Goal: Task Accomplishment & Management: Use online tool/utility

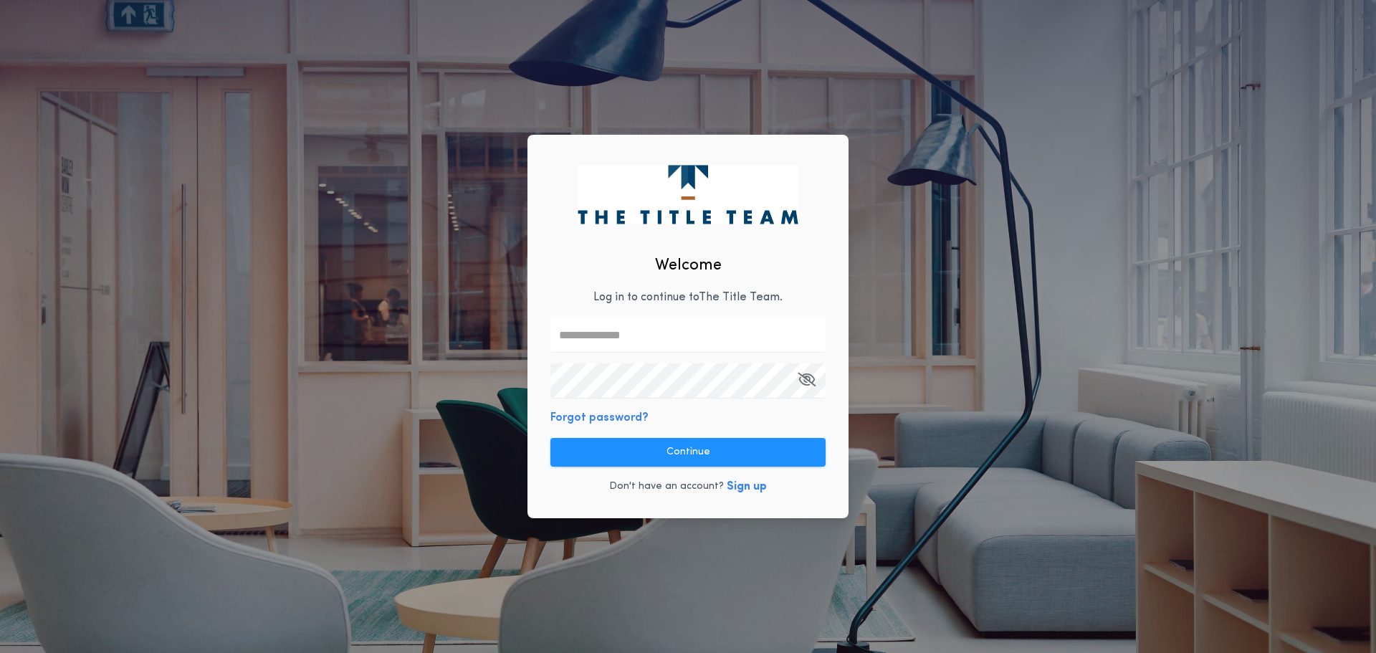
click at [647, 343] on input "text" at bounding box center [688, 335] width 275 height 34
type input "**********"
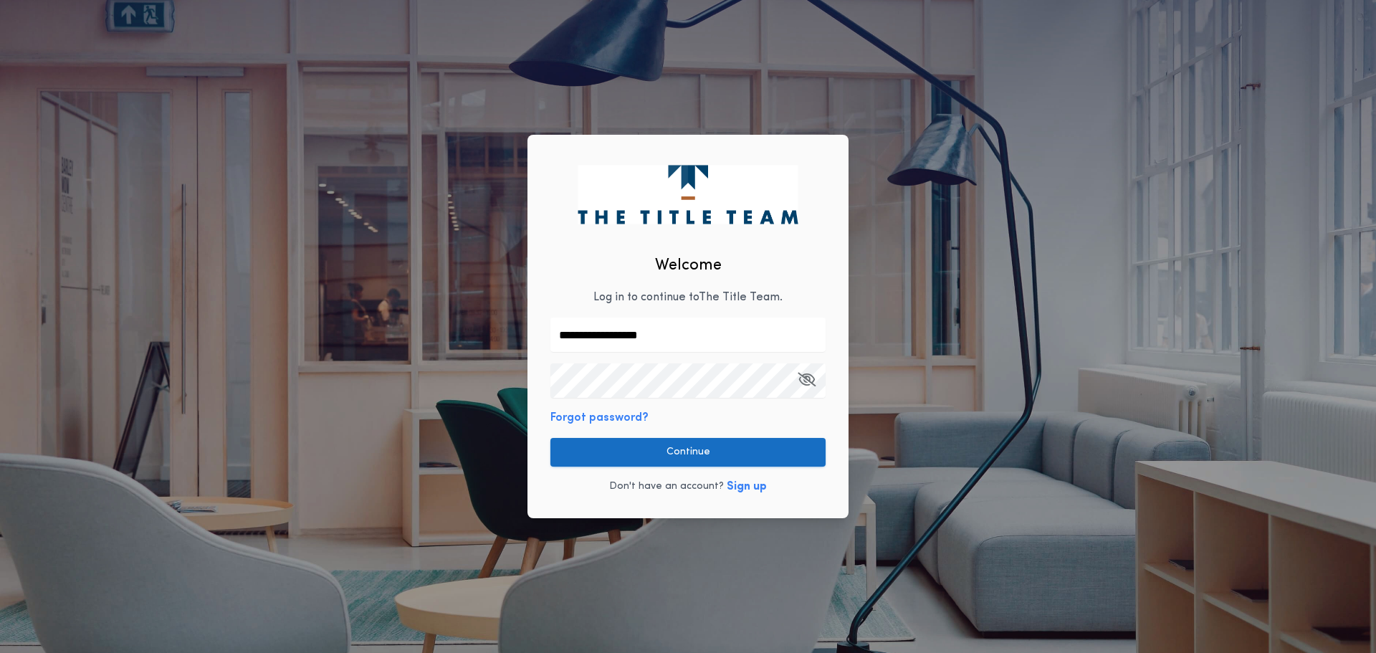
click at [670, 446] on button "Continue" at bounding box center [688, 452] width 275 height 29
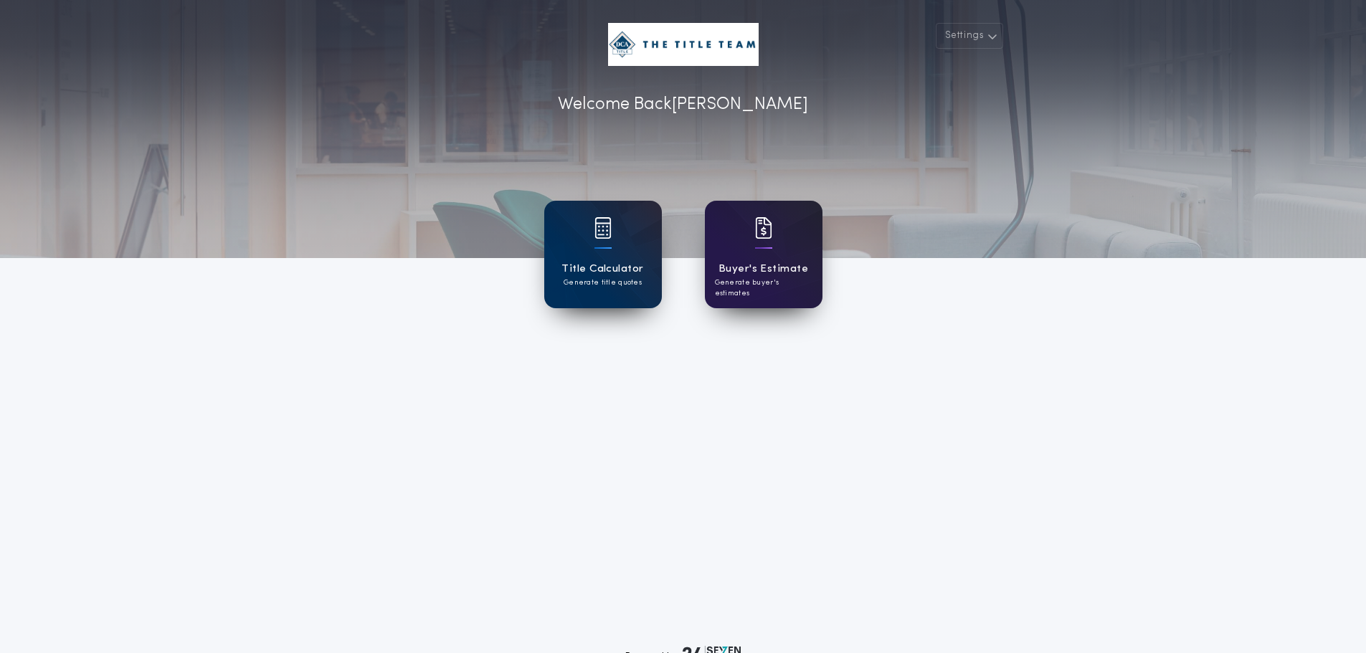
click at [757, 254] on div at bounding box center [763, 237] width 17 height 40
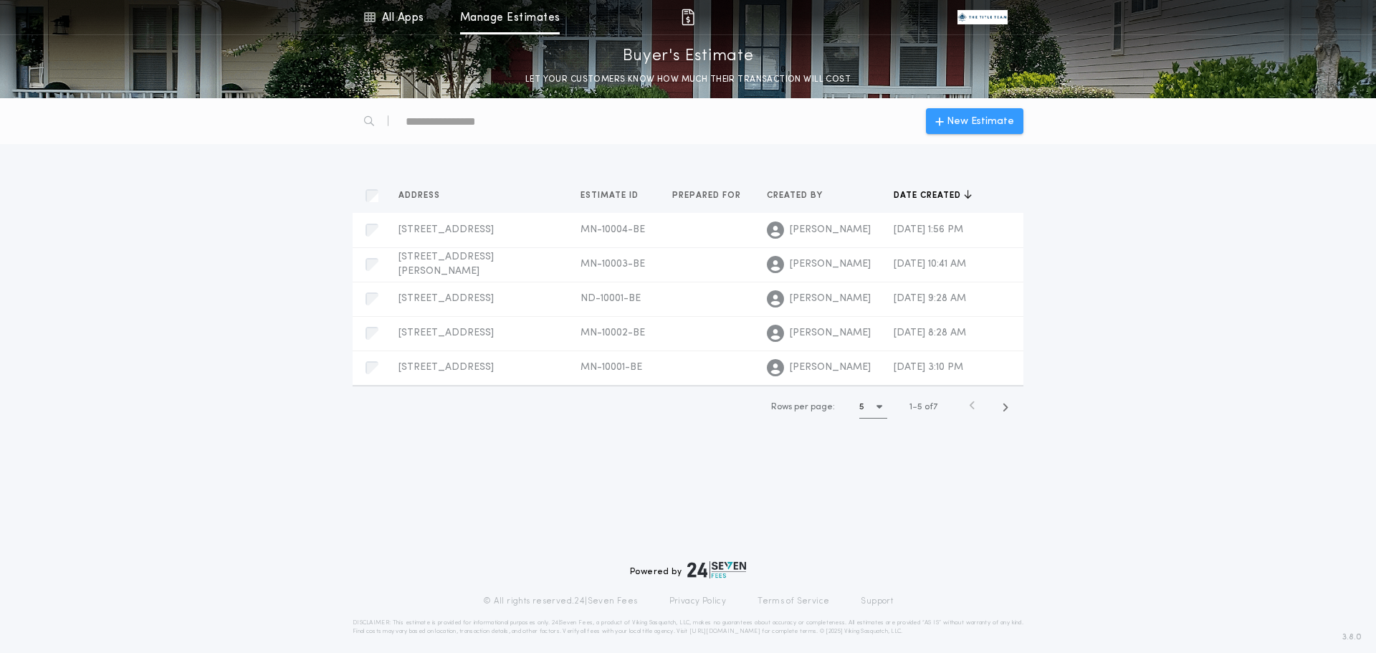
click at [943, 118] on icon "button" at bounding box center [940, 120] width 9 height 11
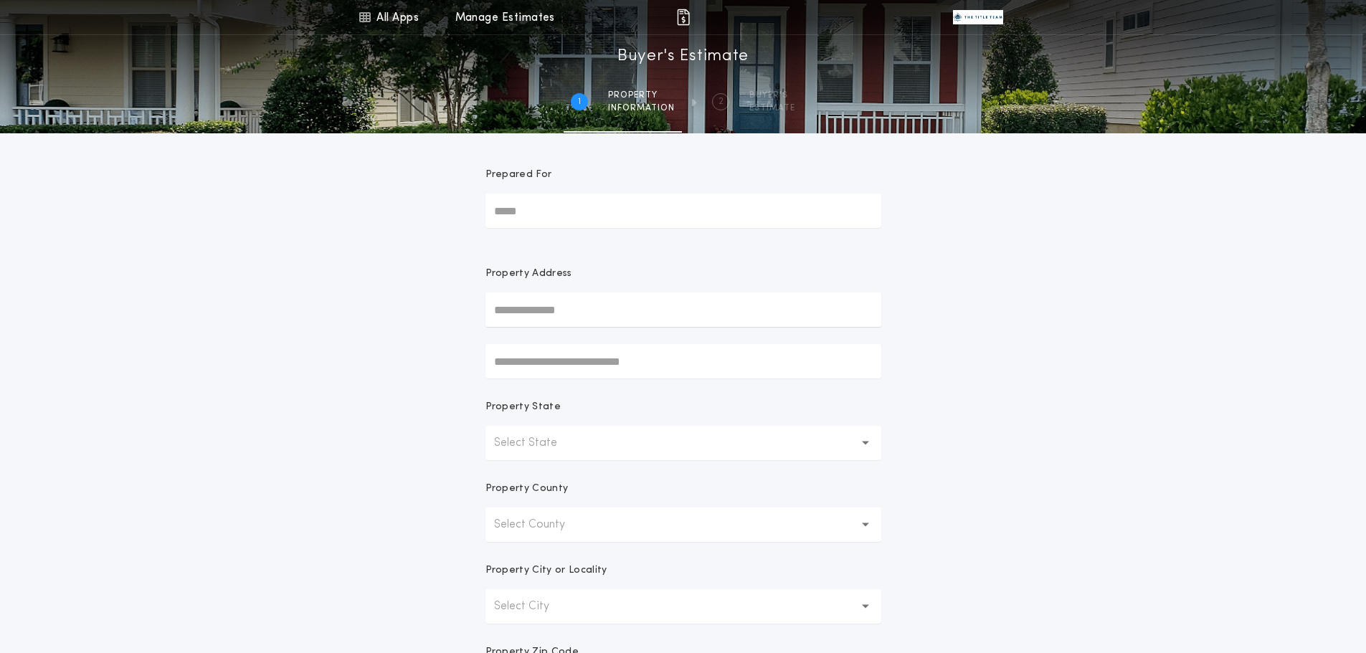
click at [618, 217] on input "Prepared For" at bounding box center [683, 211] width 396 height 34
drag, startPoint x: 570, startPoint y: 299, endPoint x: 564, endPoint y: 292, distance: 8.6
click at [564, 292] on input "text" at bounding box center [683, 309] width 396 height 34
click at [559, 344] on button "[STREET_ADDRESS]" at bounding box center [683, 339] width 396 height 22
type input "**********"
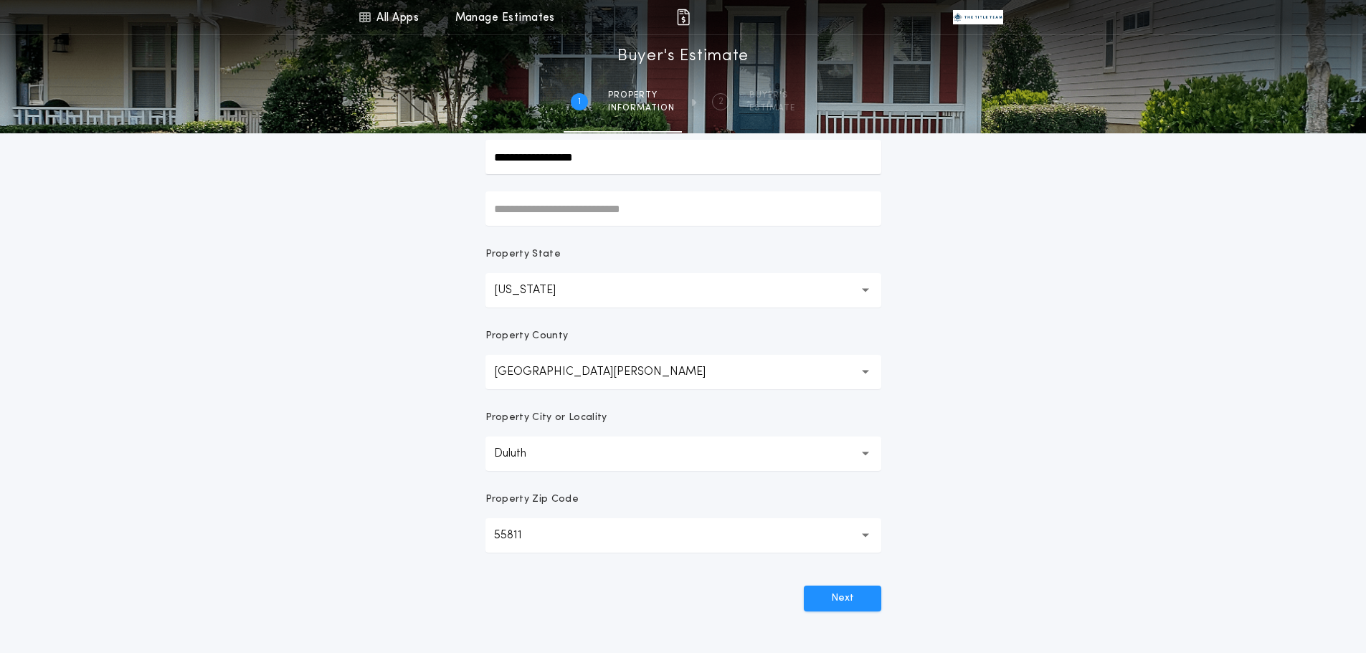
scroll to position [191, 0]
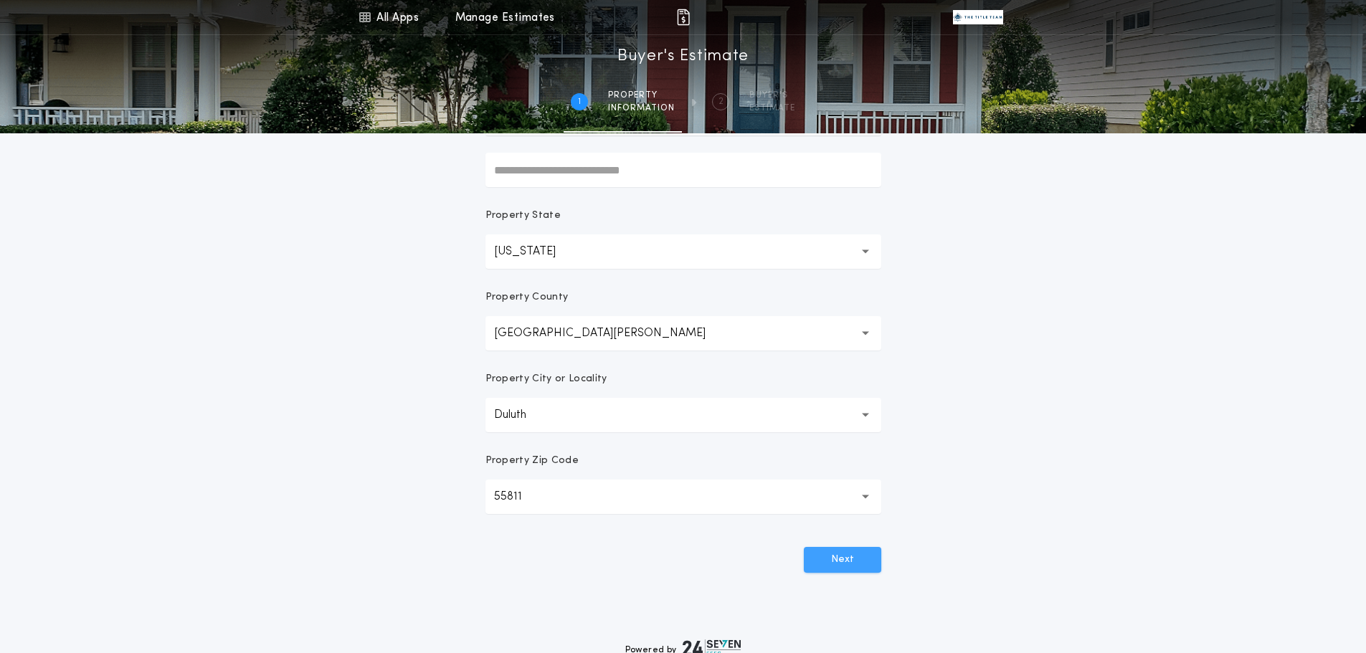
click at [838, 560] on button "Next" at bounding box center [842, 560] width 77 height 26
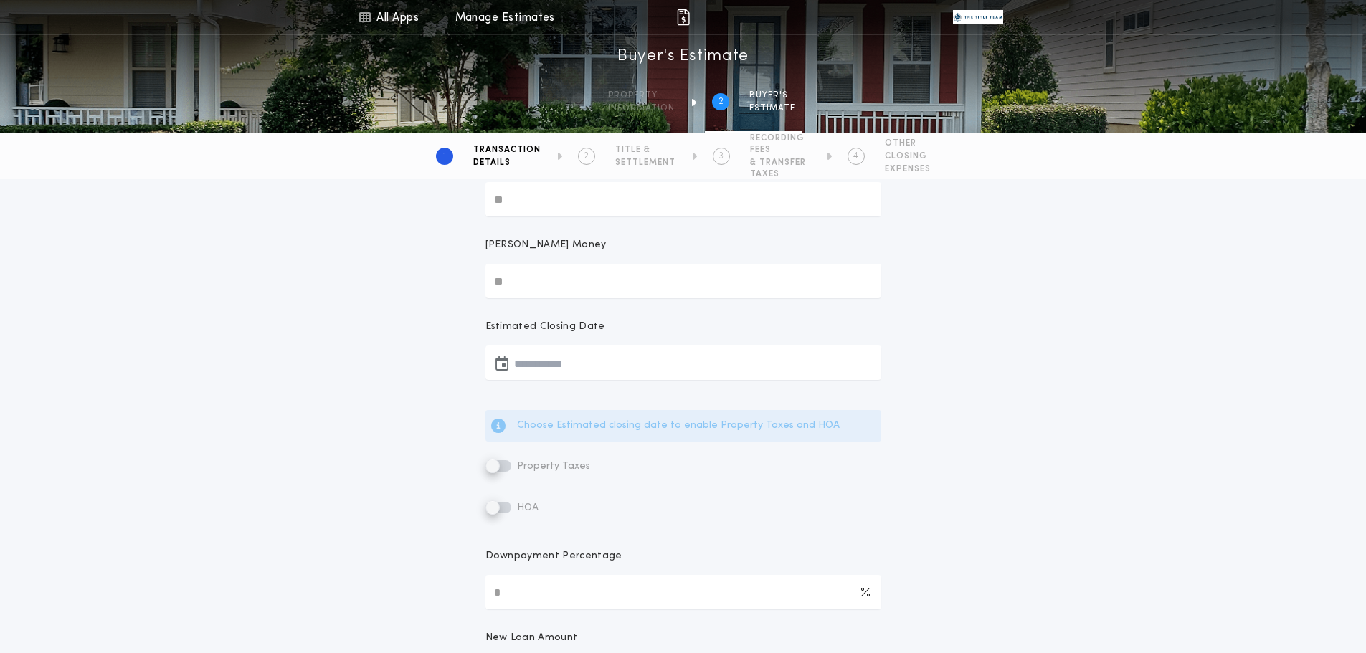
scroll to position [38, 0]
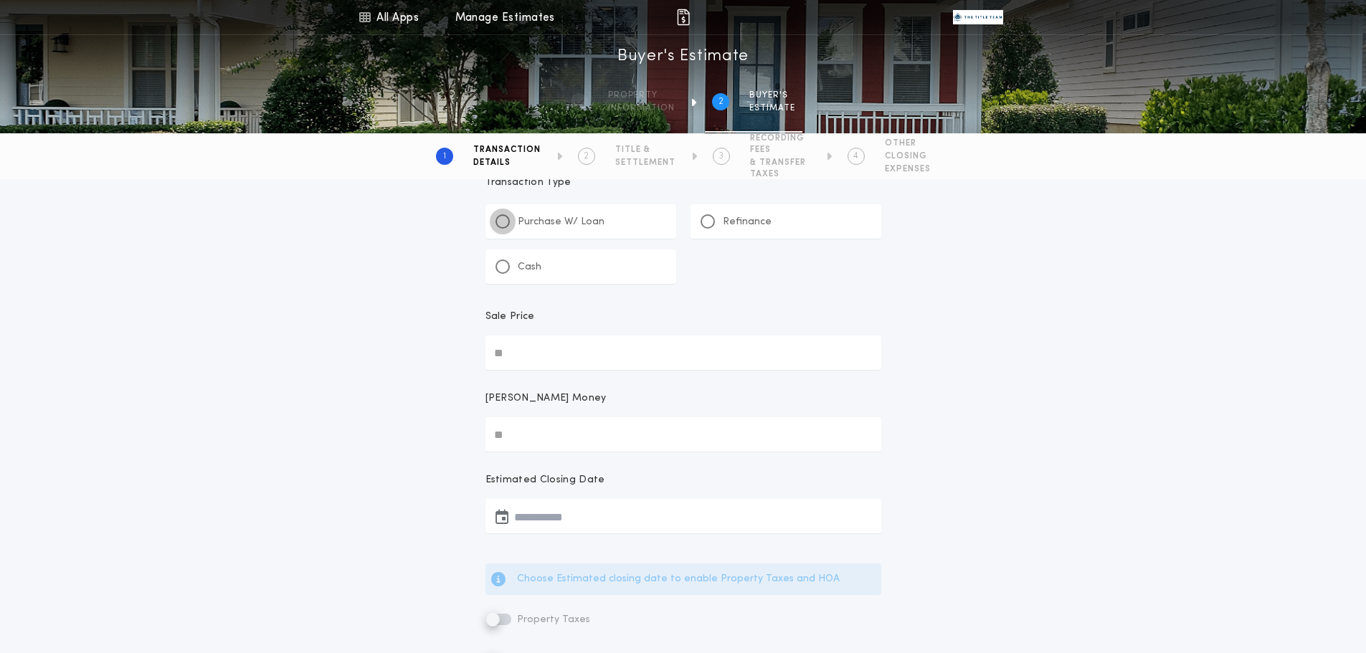
click at [506, 224] on div "Purchase W/ Loan" at bounding box center [549, 221] width 109 height 15
type input "*"
click at [718, 223] on div "Refinance" at bounding box center [735, 221] width 71 height 15
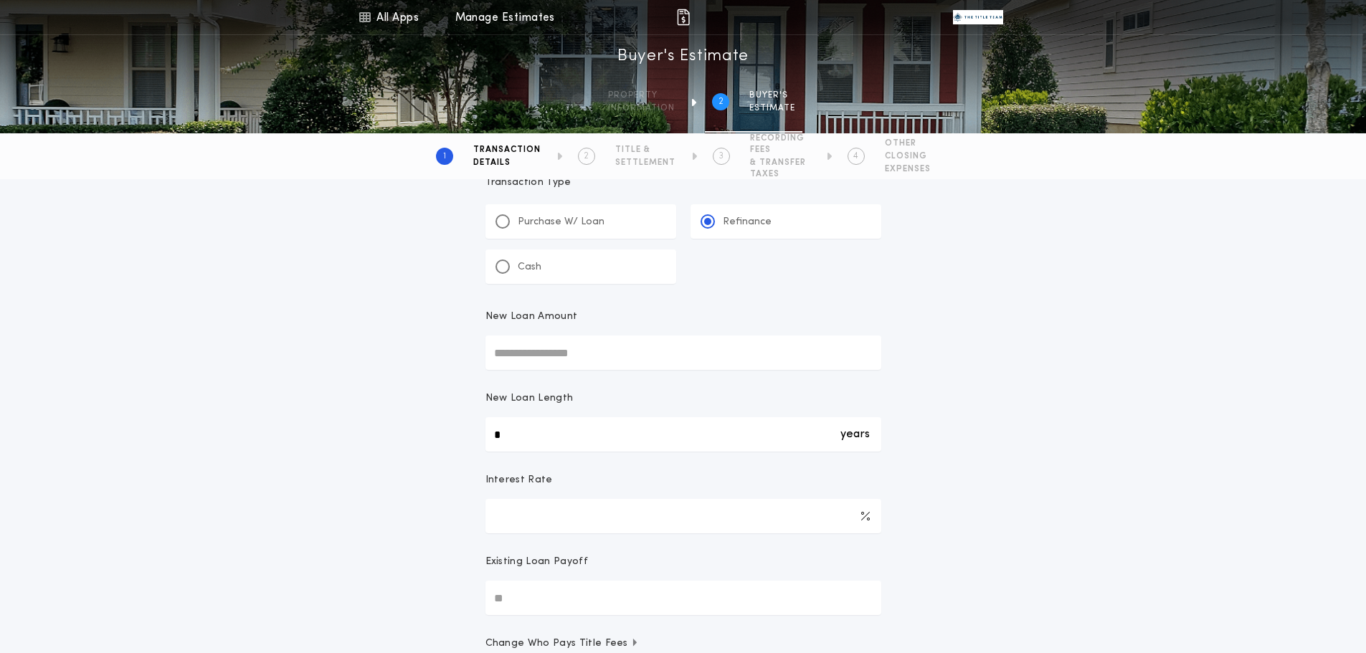
click at [545, 350] on input "New Loan Amount" at bounding box center [683, 352] width 396 height 34
type input "********"
click at [287, 385] on div "Transaction Type ********* Purchase W/ Loan Refinance Cash New Loan Amount ****…" at bounding box center [683, 480] width 1366 height 679
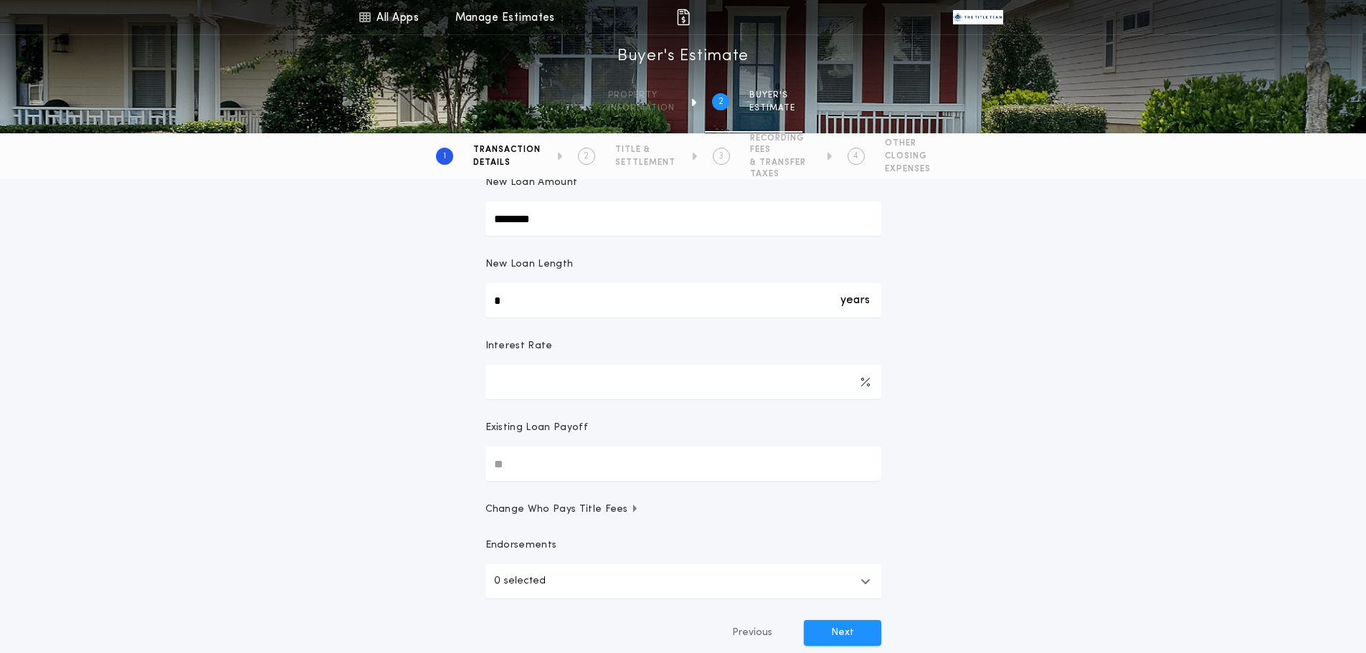
scroll to position [249, 0]
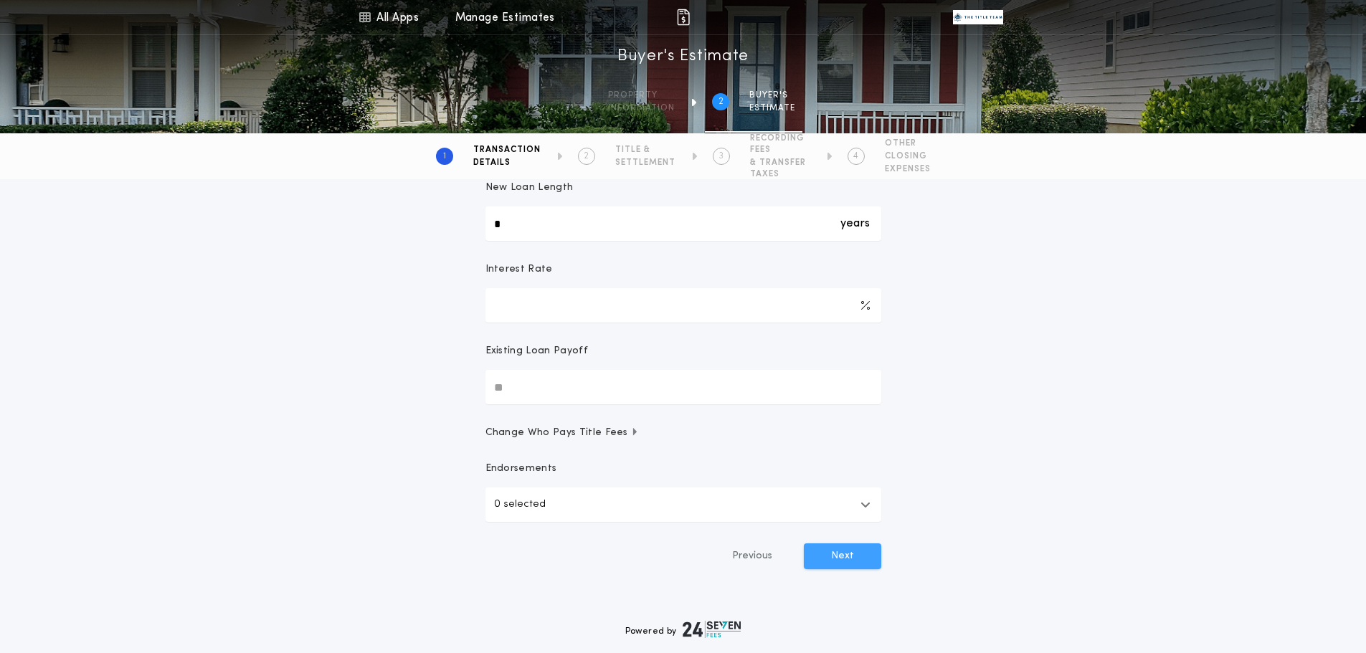
click at [862, 558] on button "Next" at bounding box center [842, 556] width 77 height 26
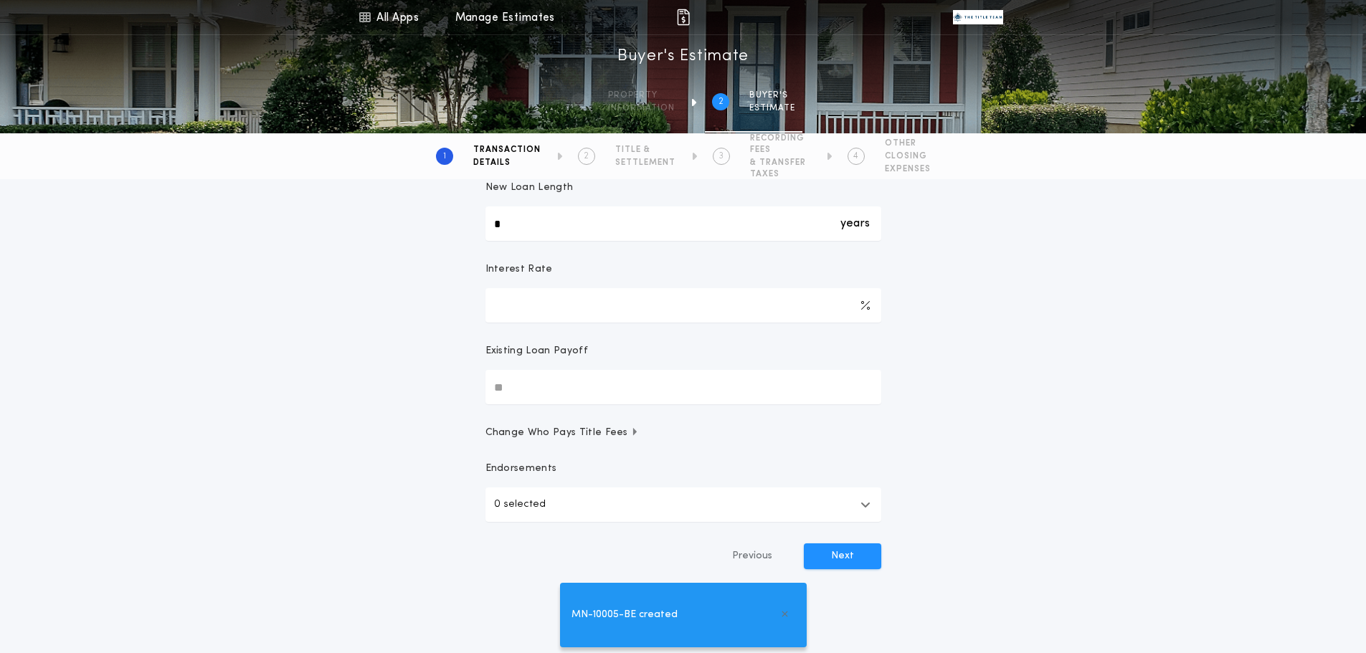
type input "**"
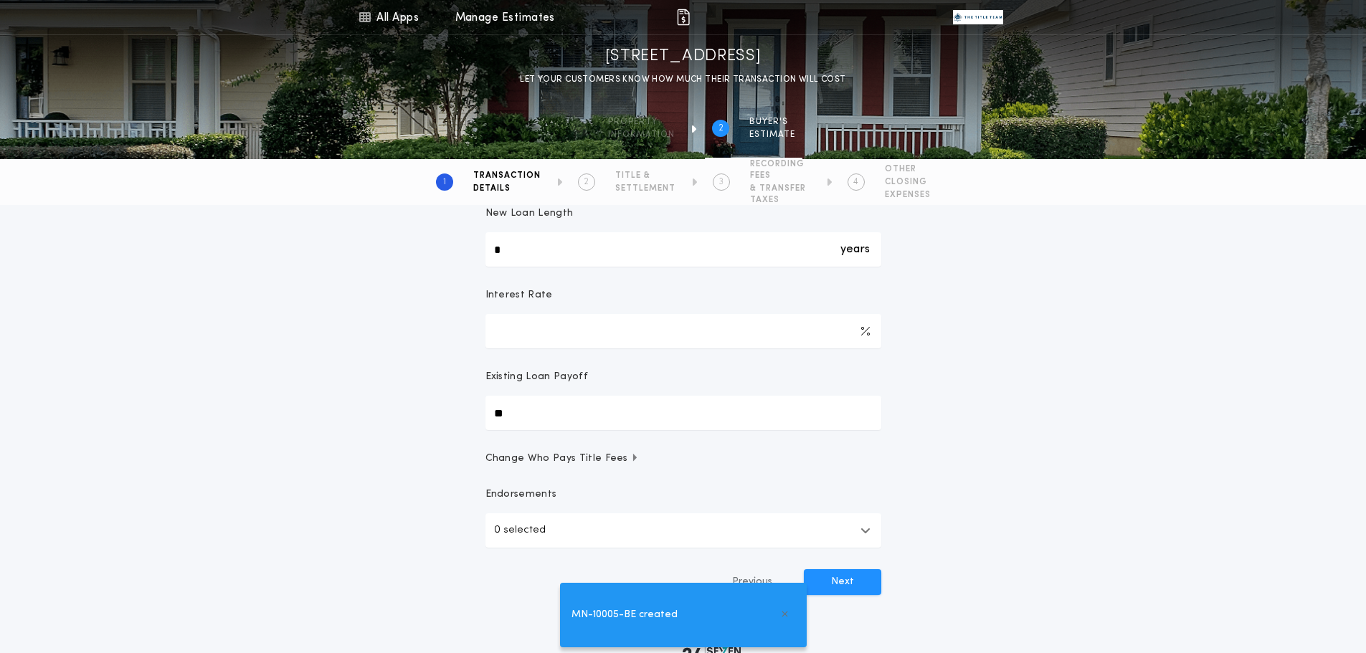
scroll to position [275, 0]
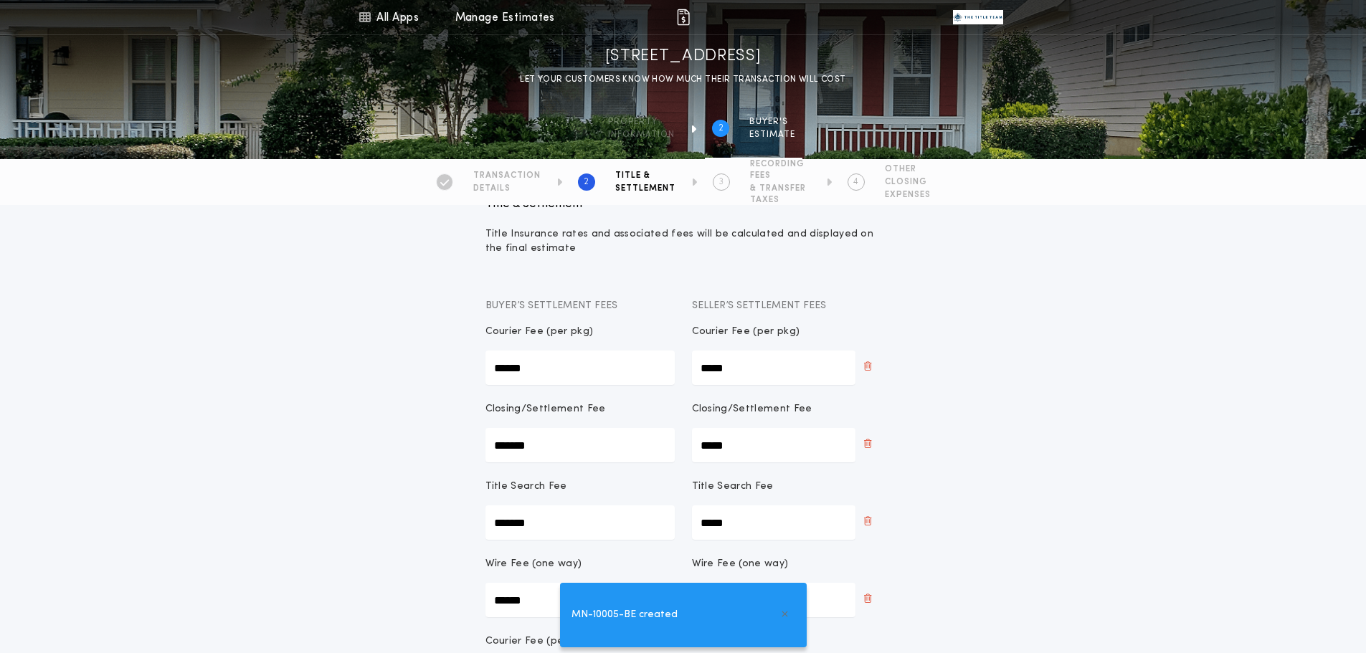
scroll to position [677, 0]
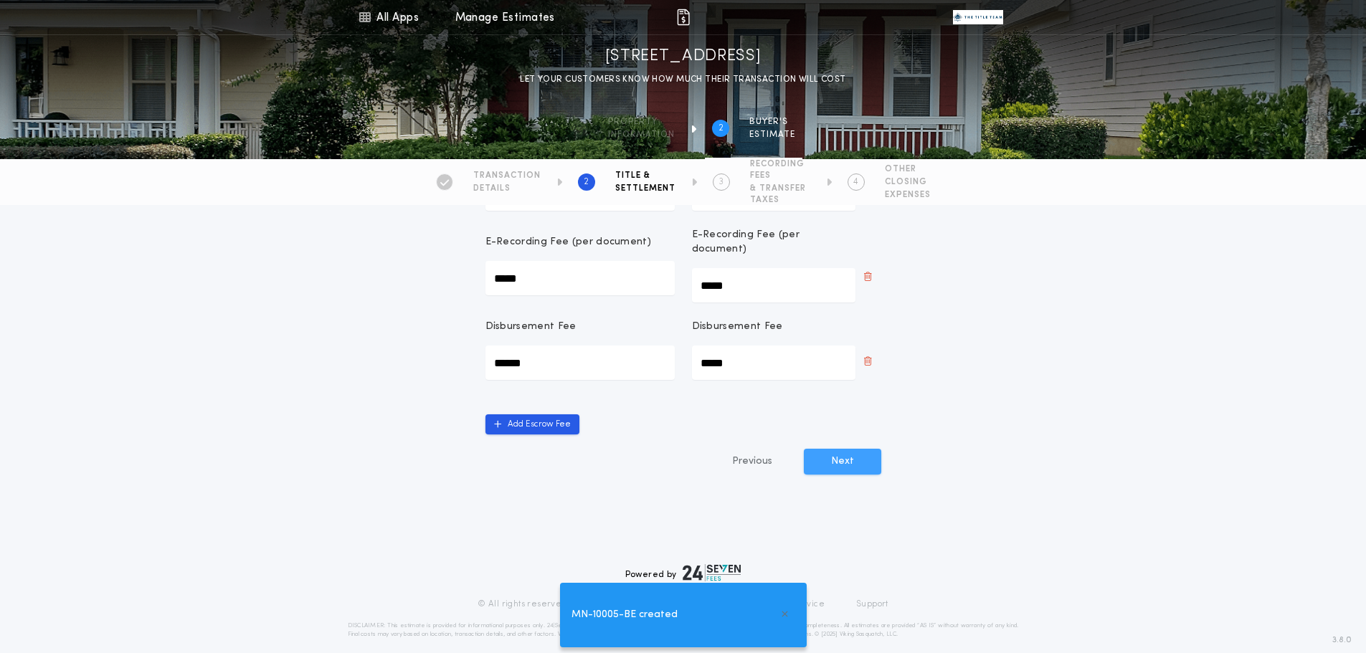
click at [817, 449] on button "Next" at bounding box center [842, 462] width 77 height 26
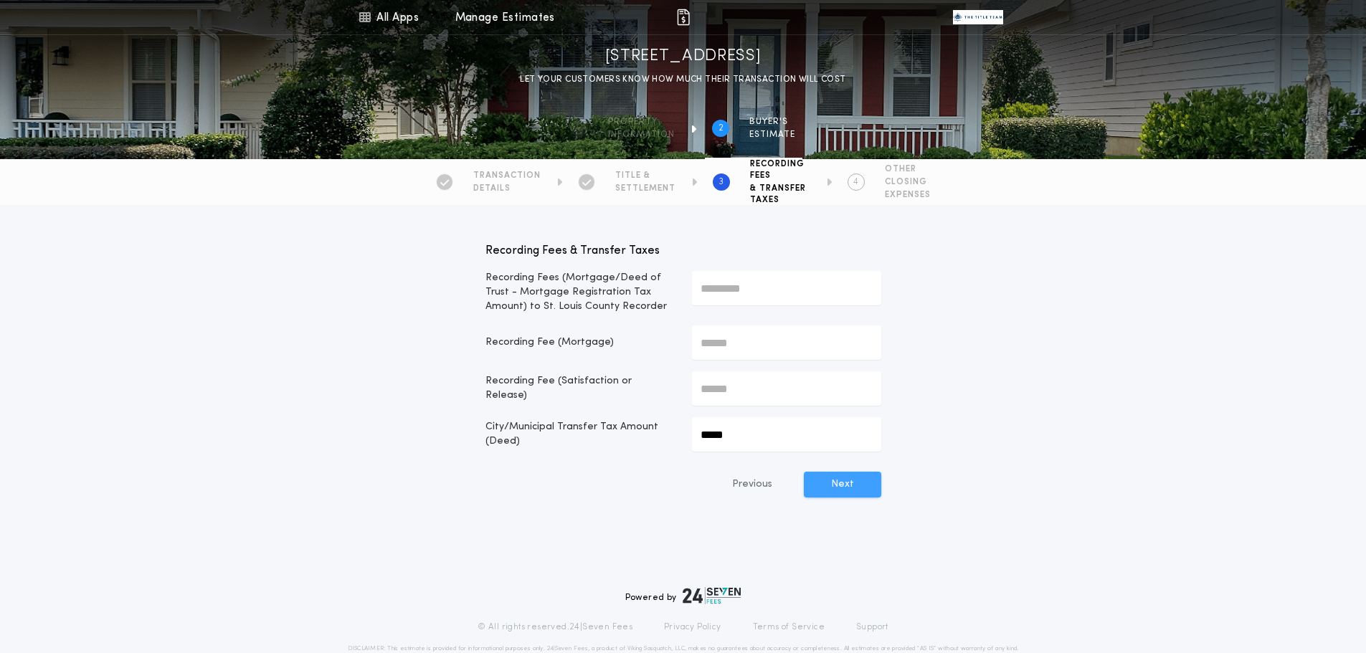
click at [840, 475] on button "Next" at bounding box center [842, 485] width 77 height 26
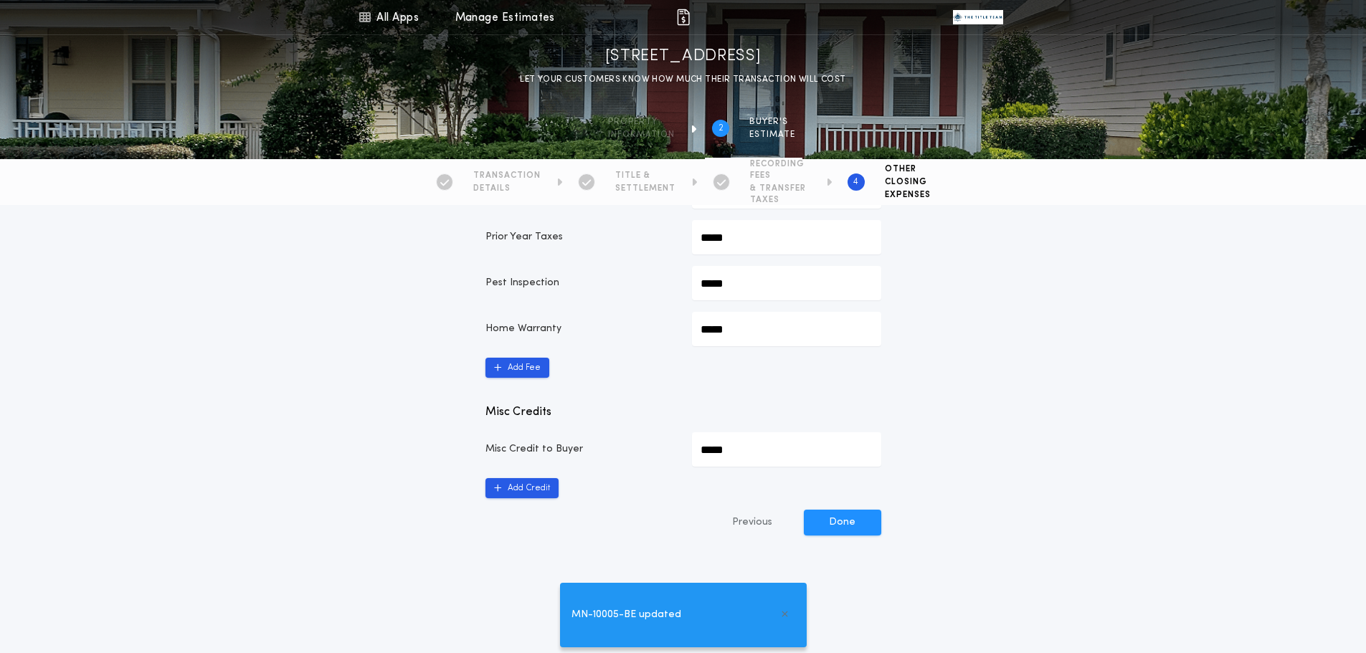
scroll to position [725, 0]
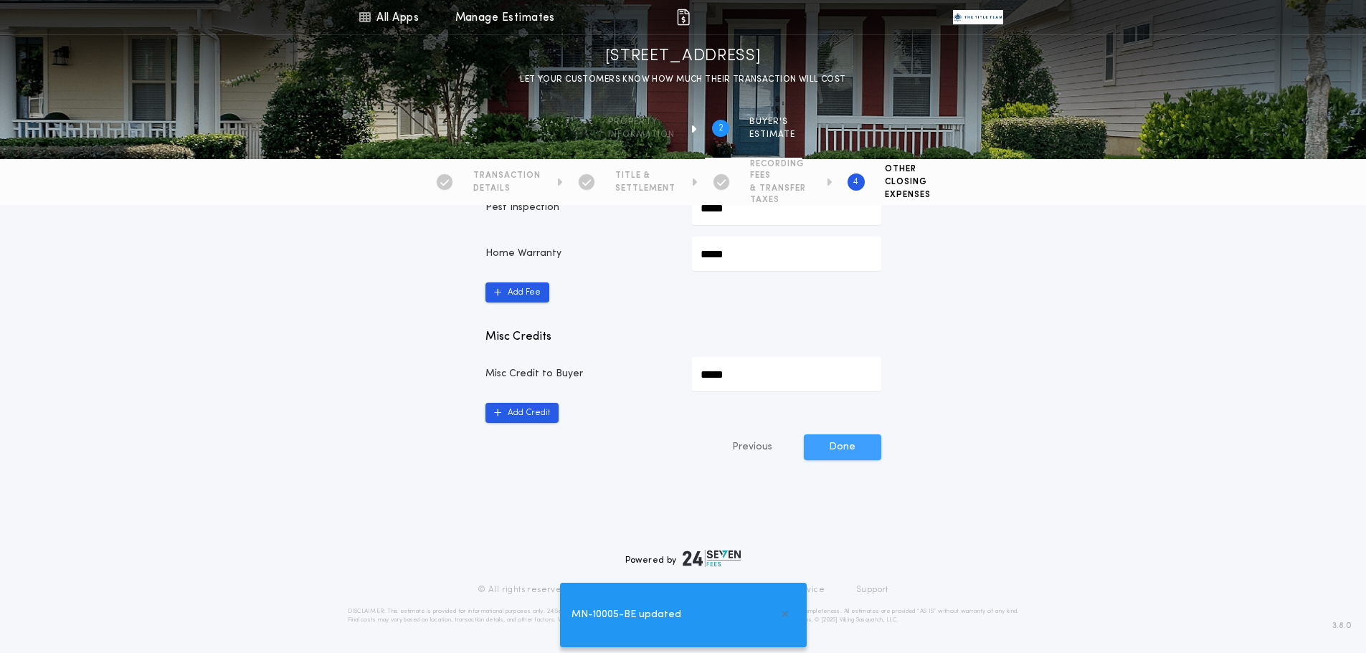
click at [874, 444] on button "Done" at bounding box center [842, 447] width 77 height 26
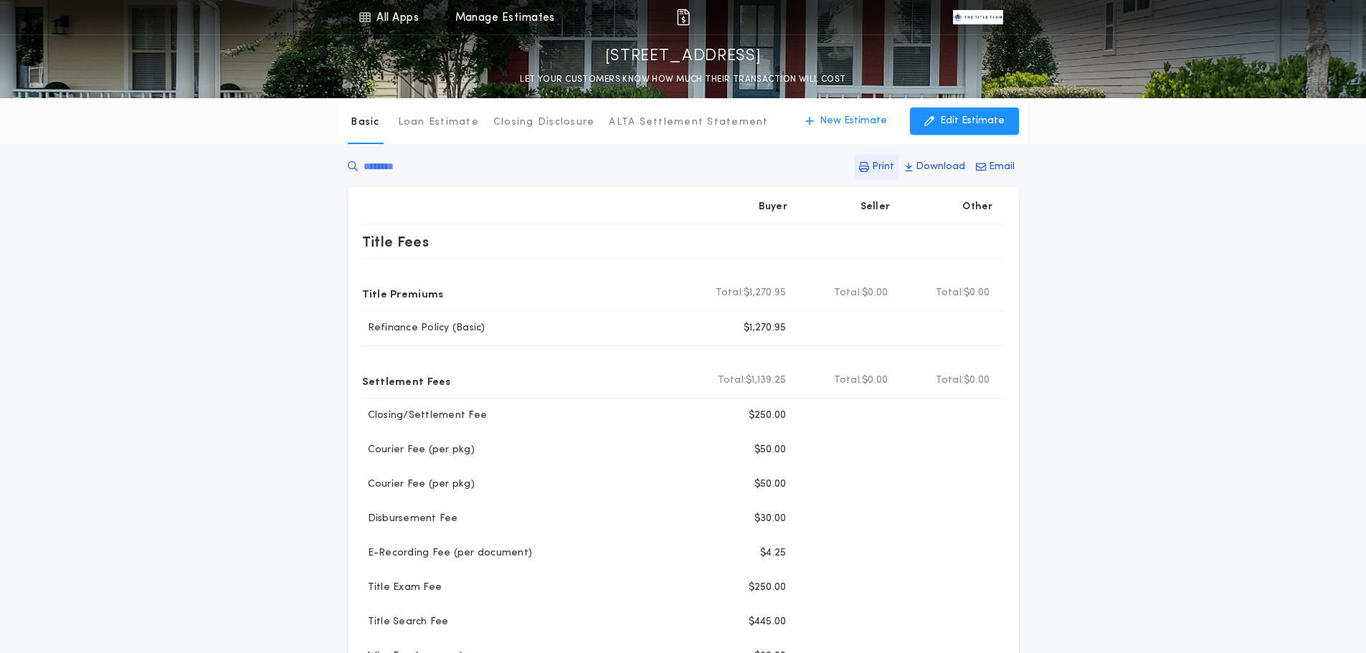
click at [878, 168] on p "Print" at bounding box center [883, 167] width 22 height 14
